Goal: Navigation & Orientation: Go to known website

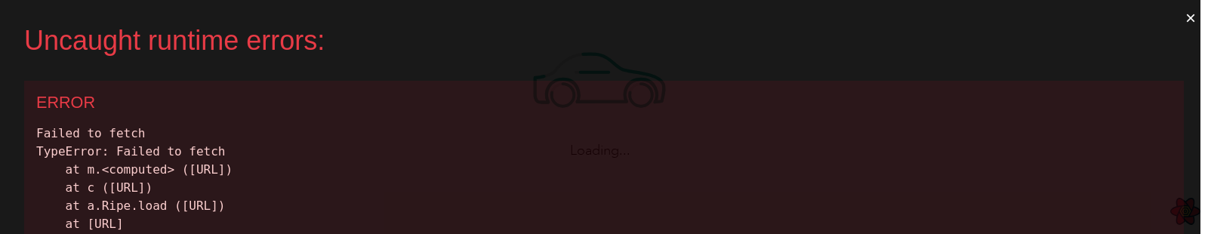
click at [1193, 21] on button "×" at bounding box center [1191, 18] width 35 height 36
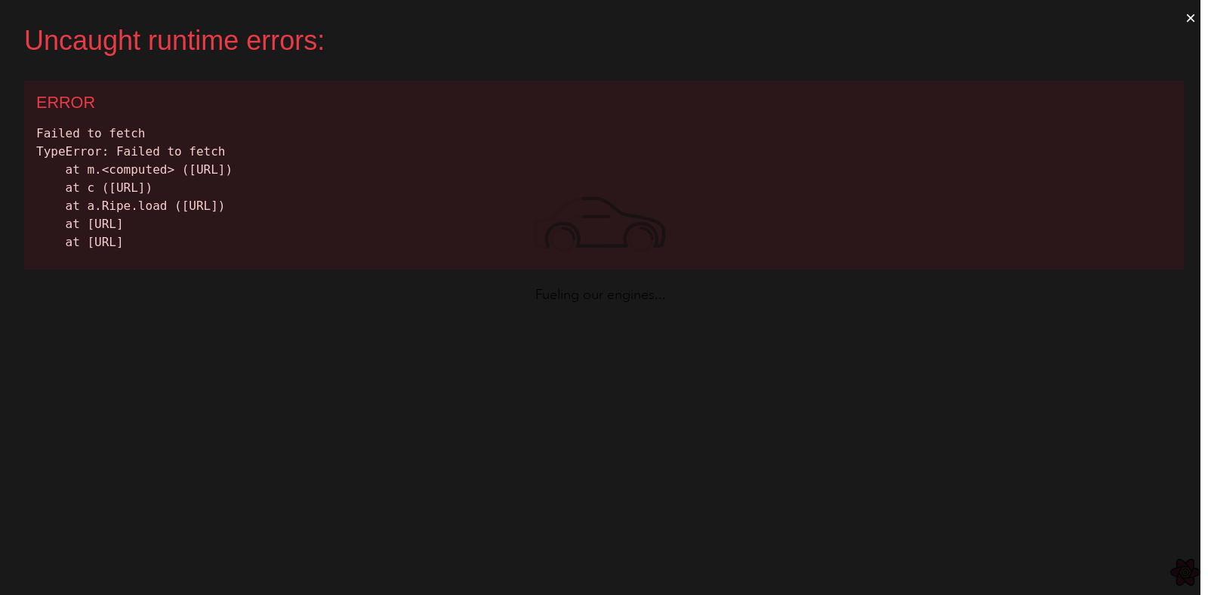
drag, startPoint x: 221, startPoint y: 383, endPoint x: 433, endPoint y: 350, distance: 214.7
click at [222, 383] on div "Uncaught runtime errors: × ERROR Failed to fetch TypeError: Failed to fetch at …" at bounding box center [604, 297] width 1208 height 595
click at [589, 316] on div "Uncaught runtime errors: × ERROR Failed to fetch TypeError: Failed to fetch at …" at bounding box center [604, 297] width 1208 height 595
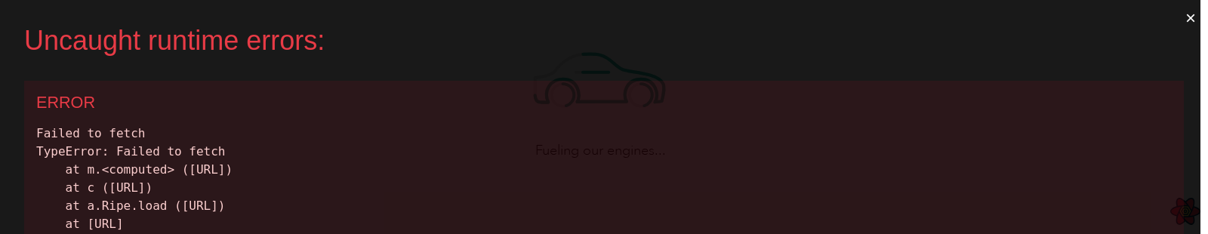
drag, startPoint x: 635, startPoint y: 71, endPoint x: 607, endPoint y: 70, distance: 28.0
click at [627, 72] on div "Uncaught runtime errors: × ERROR Failed to fetch TypeError: Failed to fetch at …" at bounding box center [604, 117] width 1208 height 234
click at [594, 103] on div "ERROR" at bounding box center [604, 103] width 1136 height 20
click at [1191, 19] on button "×" at bounding box center [1191, 18] width 35 height 36
